Goal: Find specific page/section: Find specific page/section

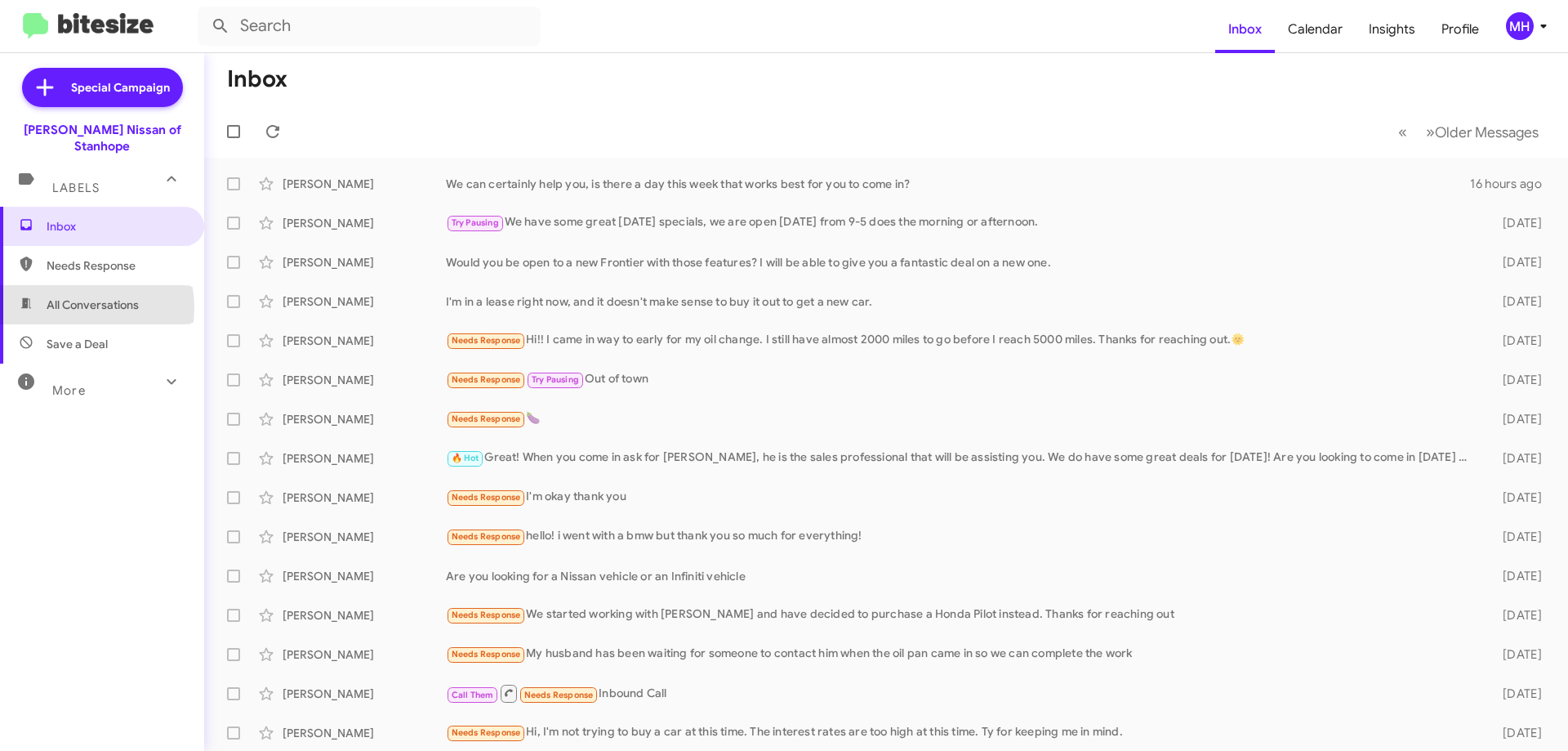
click at [68, 297] on span "All Conversations" at bounding box center [93, 305] width 93 height 16
type input "in:all-conversations"
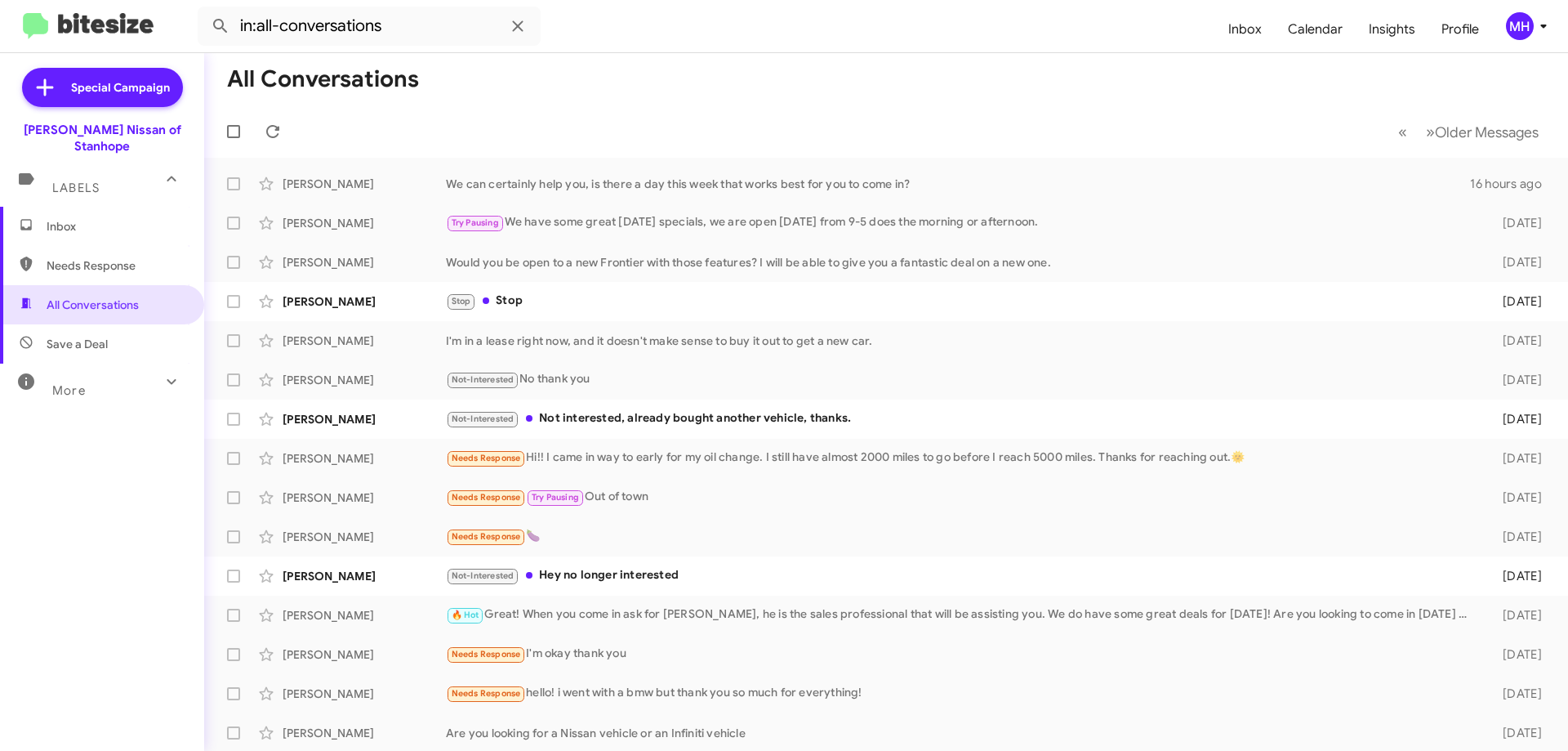
click at [90, 207] on span "Inbox" at bounding box center [102, 226] width 204 height 39
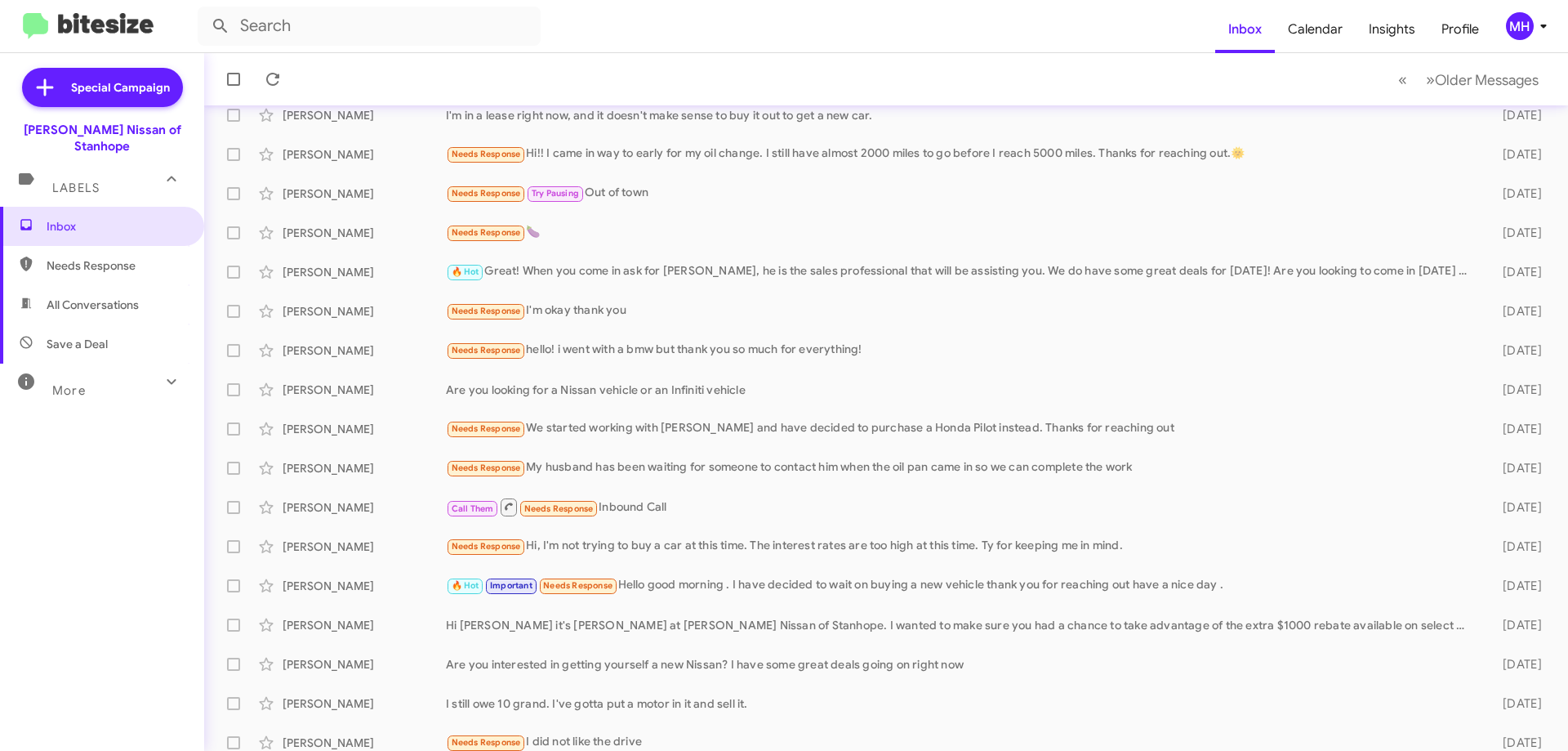
scroll to position [198, 0]
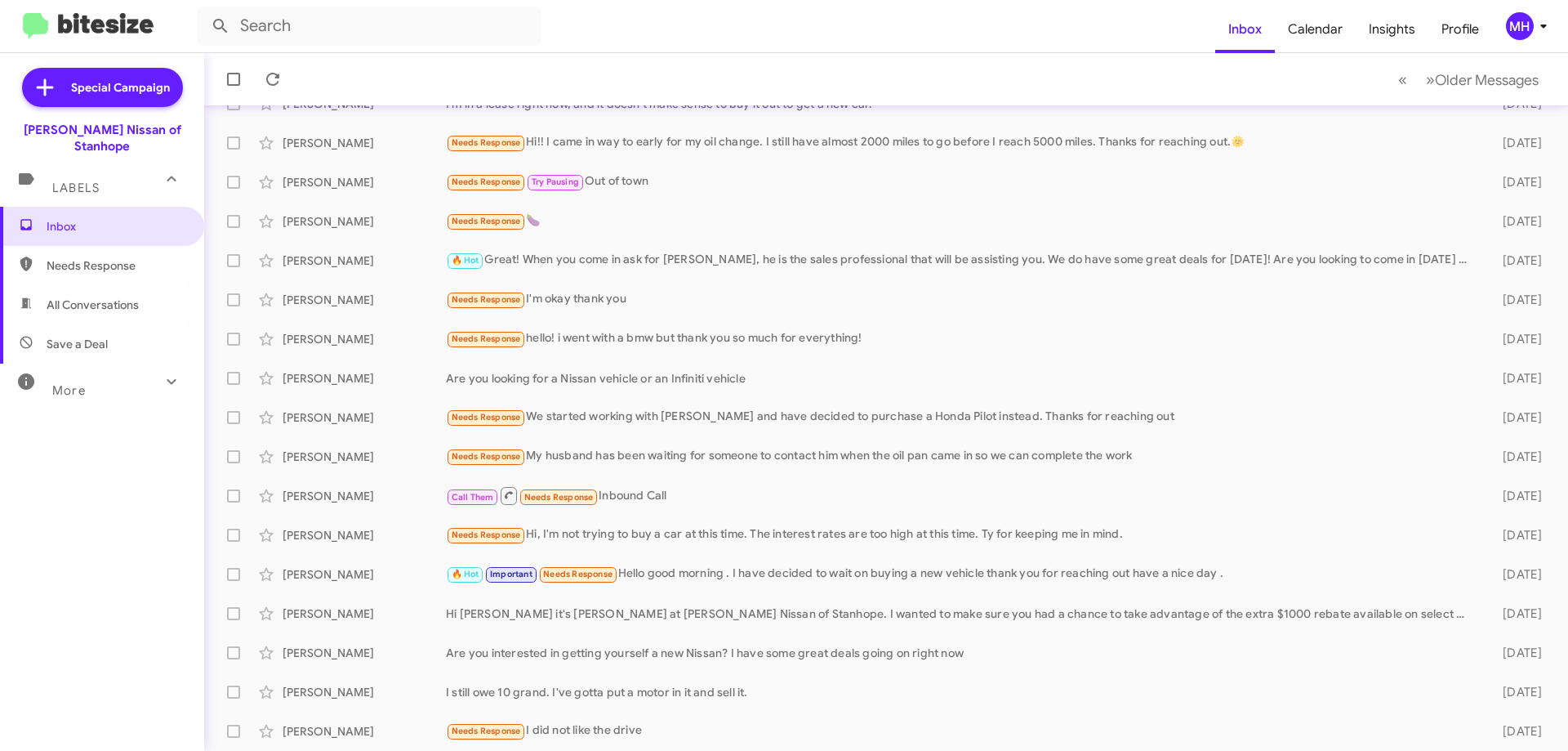
click at [80, 285] on span "All Conversations" at bounding box center [102, 305] width 204 height 39
type input "in:all-conversations"
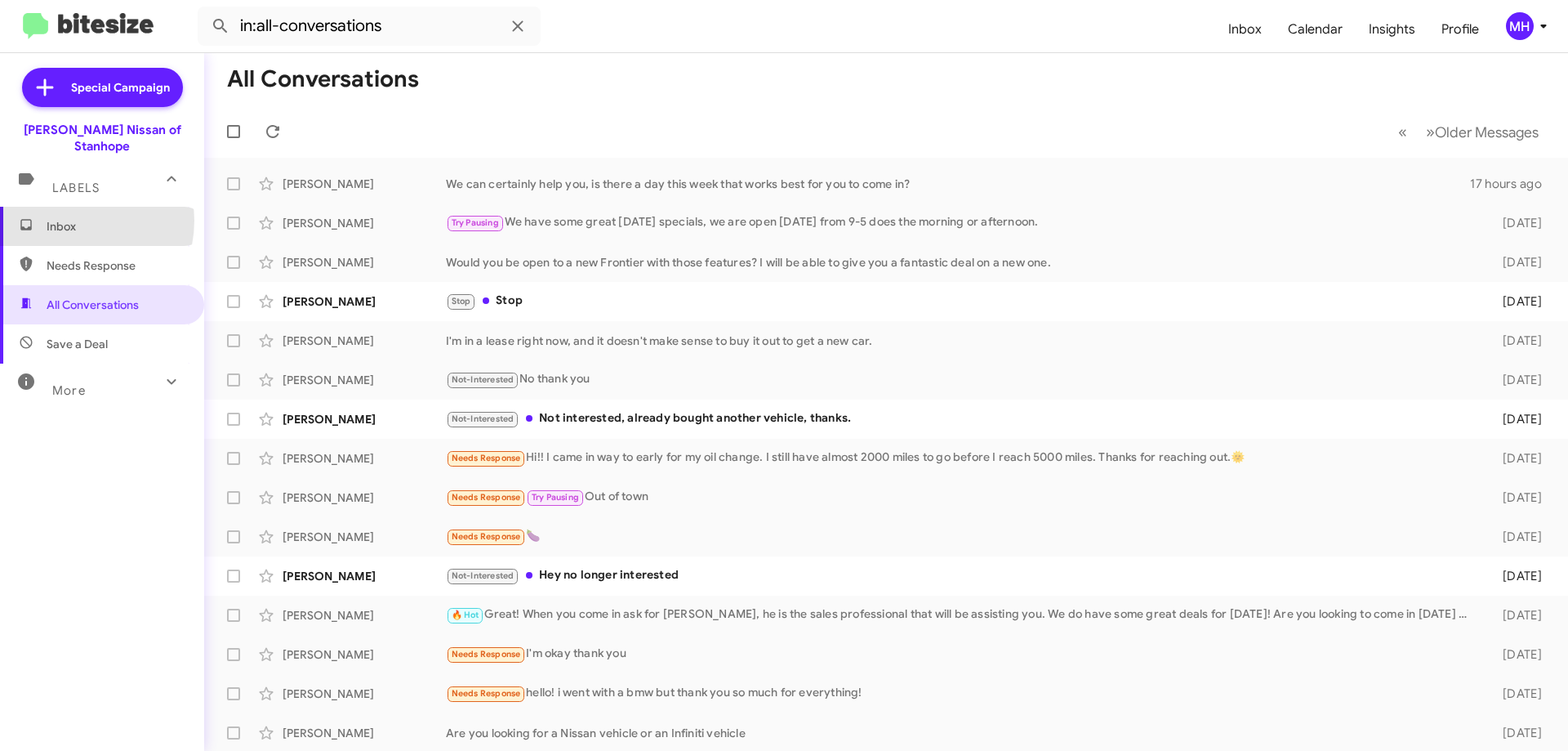
click at [66, 218] on span "Inbox" at bounding box center [116, 226] width 139 height 16
